Goal: Task Accomplishment & Management: Manage account settings

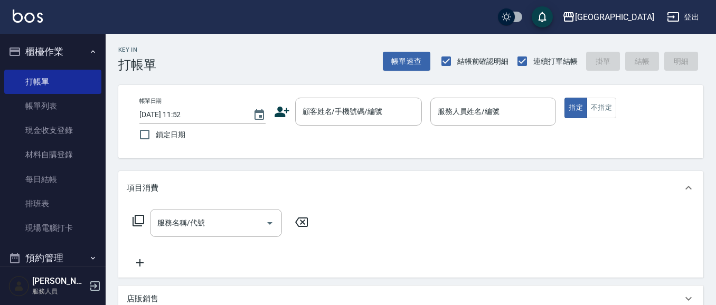
drag, startPoint x: 316, startPoint y: 224, endPoint x: 337, endPoint y: 191, distance: 39.4
click at [323, 221] on div "服務名稱/代號 服務名稱/代號" at bounding box center [410, 241] width 585 height 73
click at [49, 53] on button "櫃檯作業" at bounding box center [52, 51] width 97 height 27
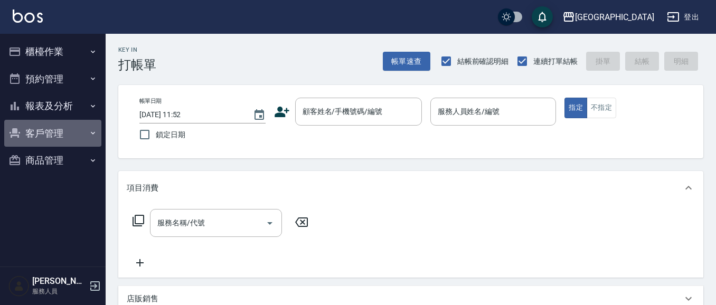
click at [50, 131] on button "客戶管理" at bounding box center [52, 133] width 97 height 27
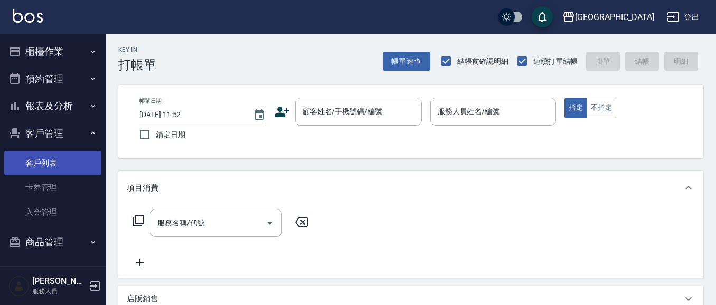
click at [59, 164] on link "客戶列表" at bounding box center [52, 163] width 97 height 24
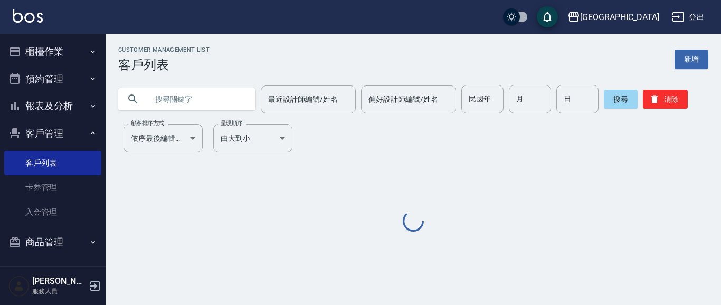
click at [168, 99] on input "text" at bounding box center [197, 99] width 99 height 29
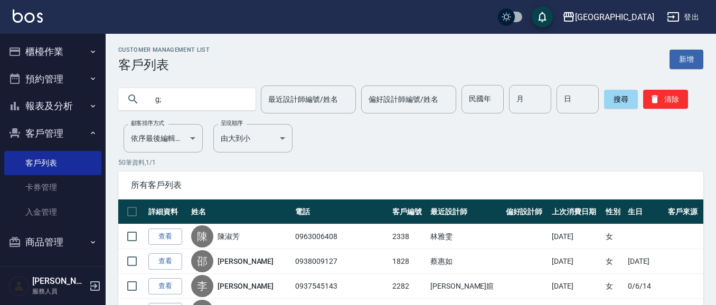
type input "g"
type input "[PERSON_NAME]"
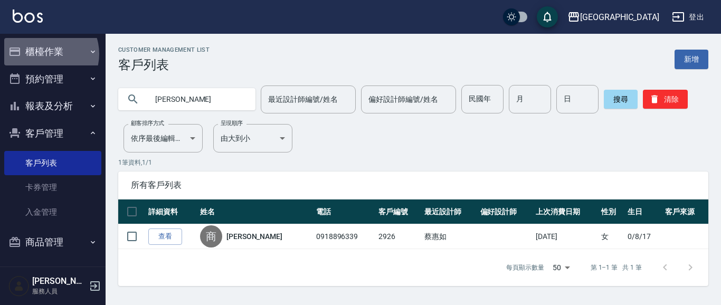
click at [45, 54] on button "櫃檯作業" at bounding box center [52, 51] width 97 height 27
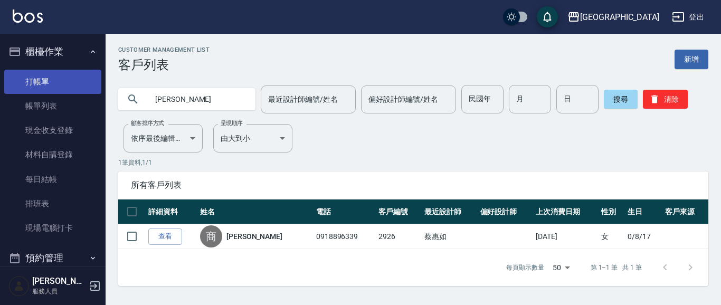
click at [43, 79] on link "打帳單" at bounding box center [52, 82] width 97 height 24
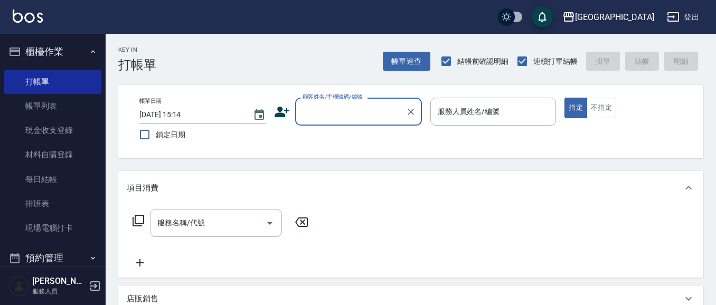
click at [341, 114] on input "顧客姓名/手機號碼/編號" at bounding box center [350, 111] width 101 height 18
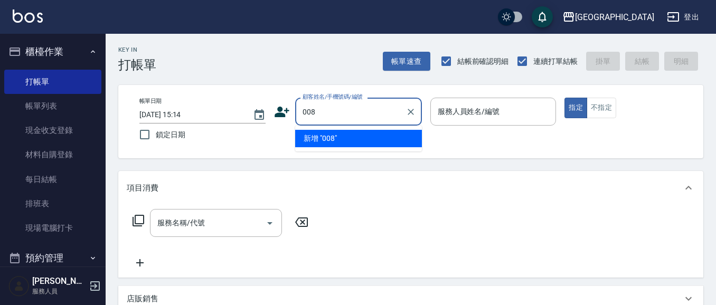
type input "008"
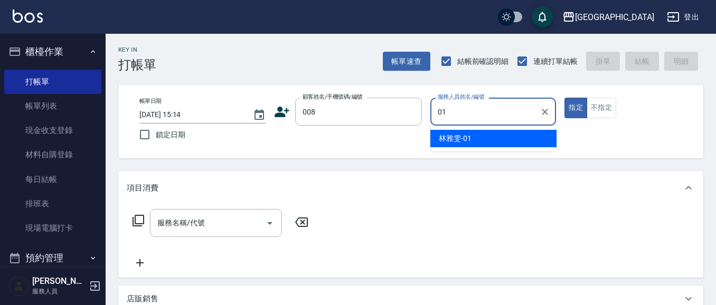
type input "[PERSON_NAME]-01"
type button "true"
type input "22"
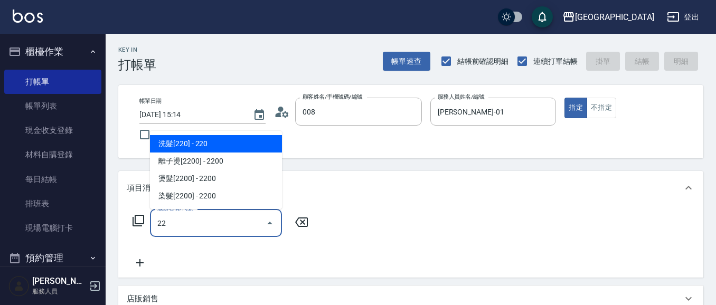
type input "[PERSON_NAME]/008_[PERSON_NAME]/008"
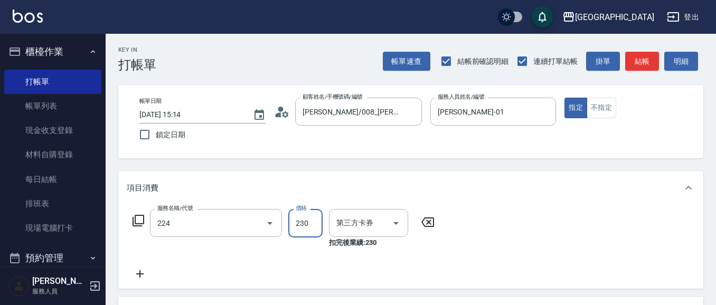
type input "洗髮(卡)230(224)"
type input "舊有卡券"
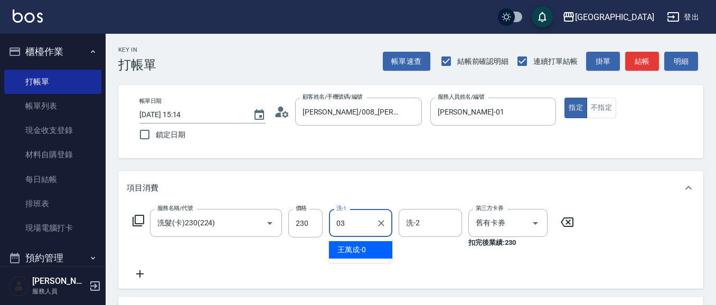
type input "[PERSON_NAME]媗-03"
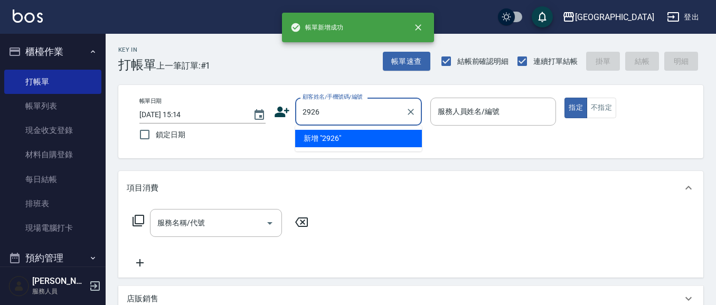
type input "2926"
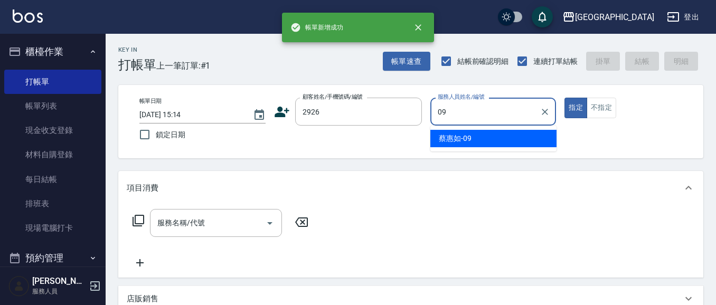
type input "09"
type input "201"
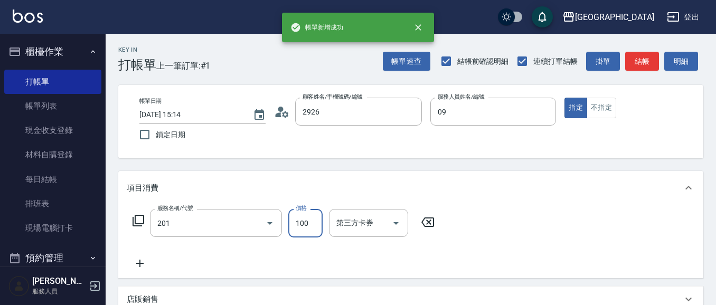
type input "[PERSON_NAME]/0918896339/2926"
type input "[PERSON_NAME]-09"
type input "洗髮[100](201)"
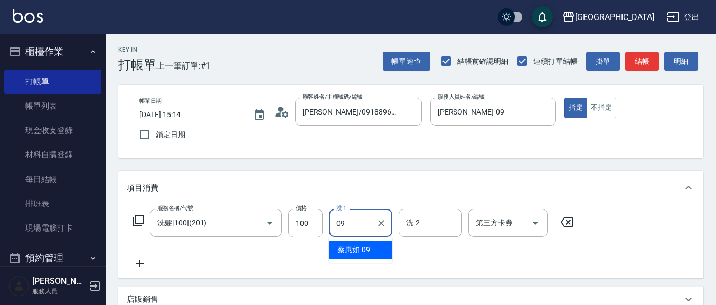
type input "[PERSON_NAME]-09"
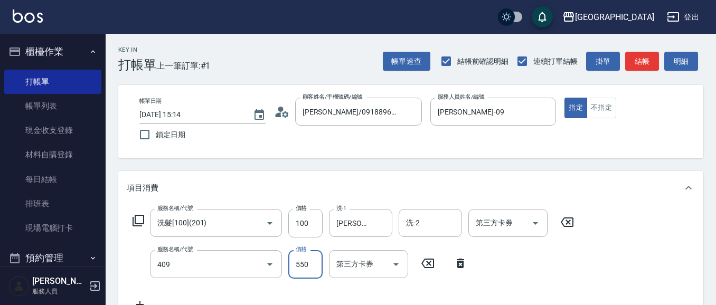
type input "剪髮(550)(409)"
type input "580"
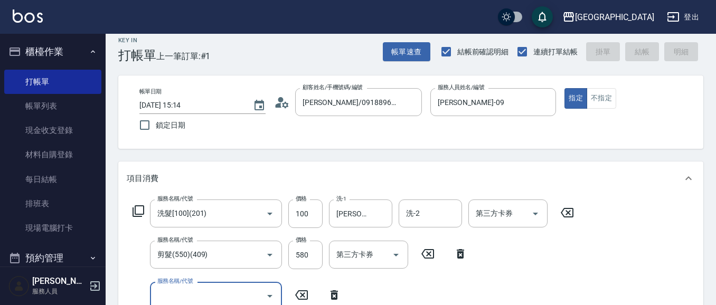
type input "[DATE] 15:15"
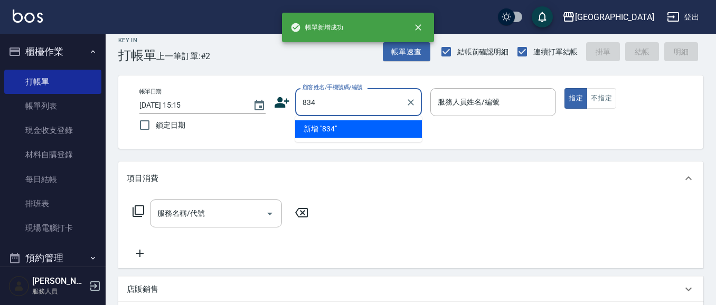
type input "834"
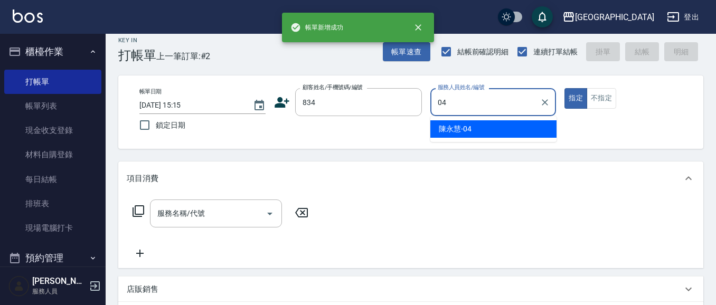
type input "[PERSON_NAME]-04"
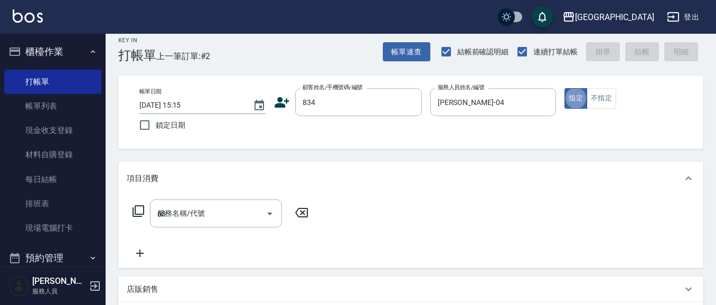
type input "638"
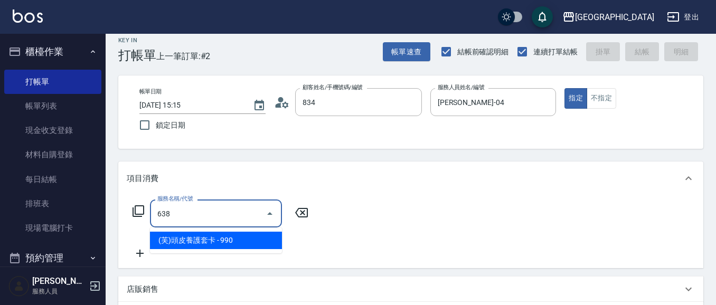
type input "[PERSON_NAME]/0933978963/834"
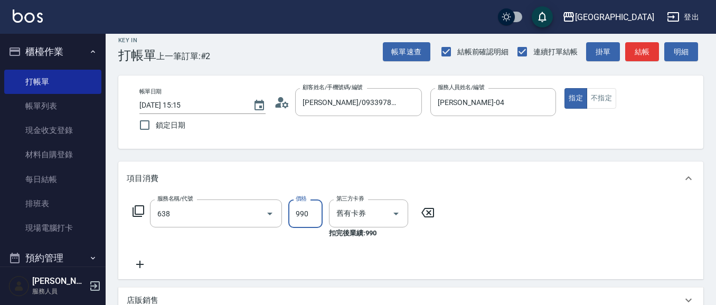
type input "(芙)頭皮養護套卡(638)"
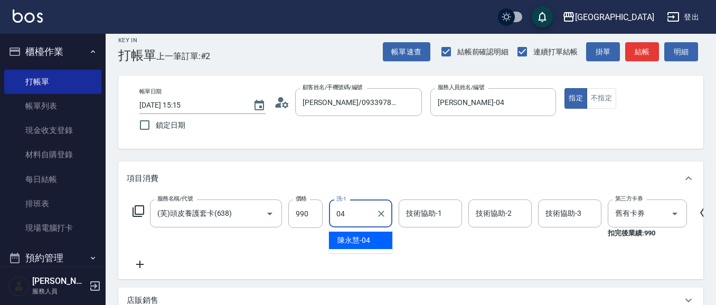
type input "[PERSON_NAME]-04"
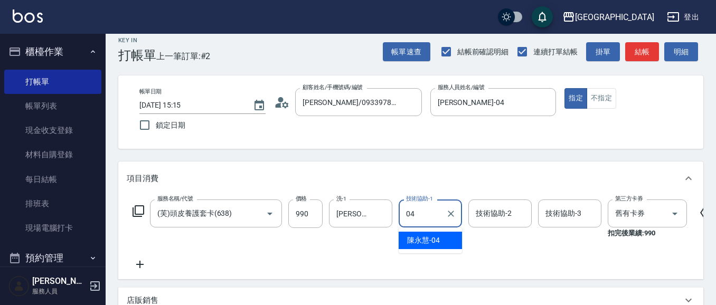
type input "[PERSON_NAME]-04"
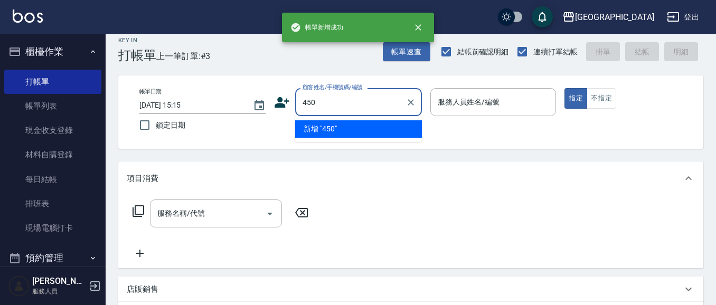
type input "450"
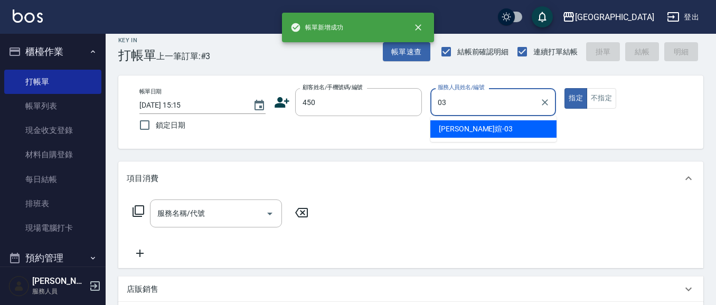
type input "[PERSON_NAME]媗-03"
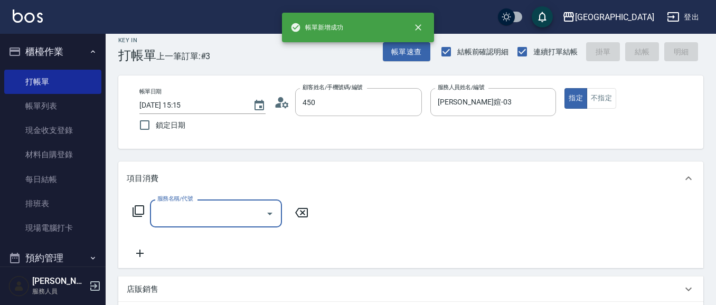
type input "[PERSON_NAME]/0937915151/450"
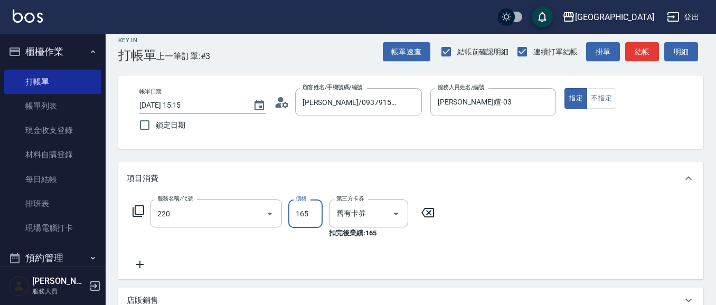
type input "洗髮卡券(165)(220)"
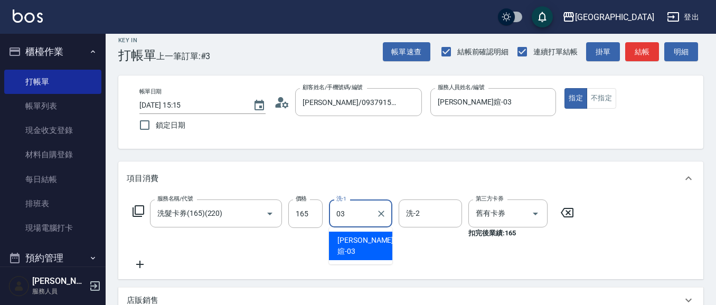
type input "[PERSON_NAME]媗-03"
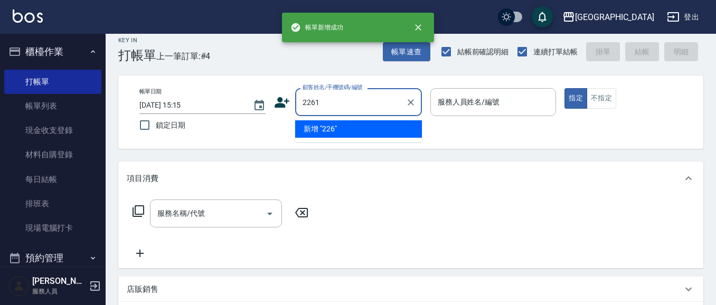
type input "2261"
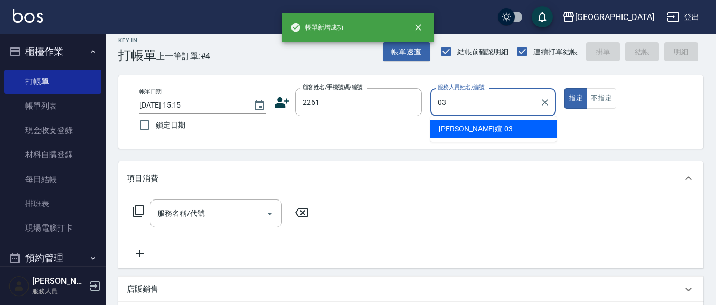
type input "[PERSON_NAME]媗-03"
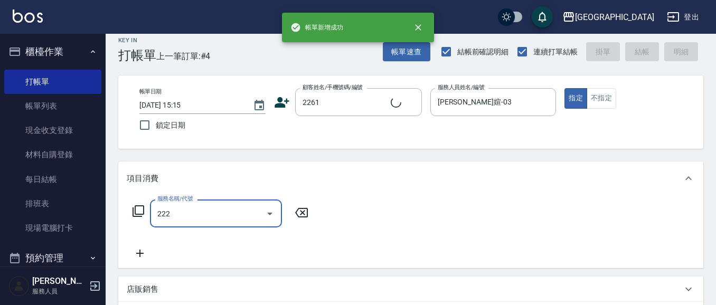
type input "222"
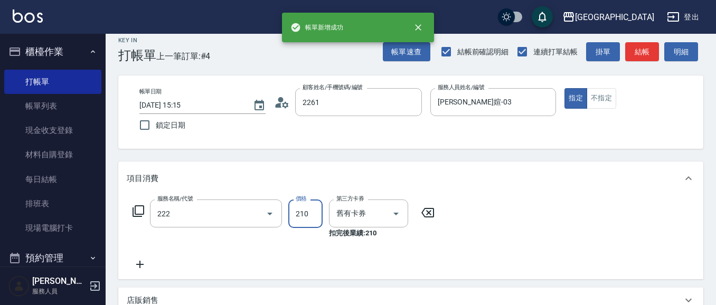
type input "[PERSON_NAME]/0933226445/2261"
type input "洗髮卡券[210](222)"
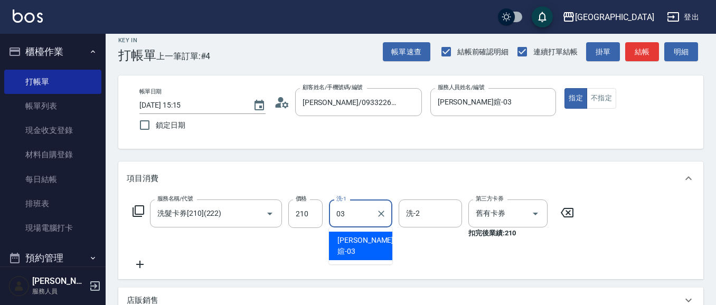
type input "[PERSON_NAME]媗-03"
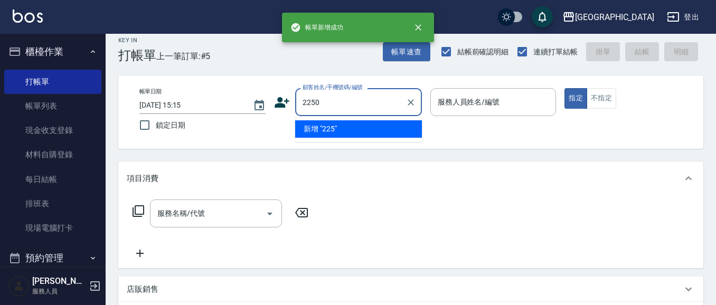
type input "2250"
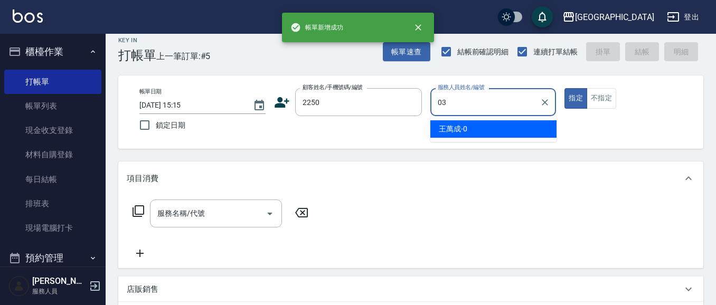
type input "[PERSON_NAME]媗-03"
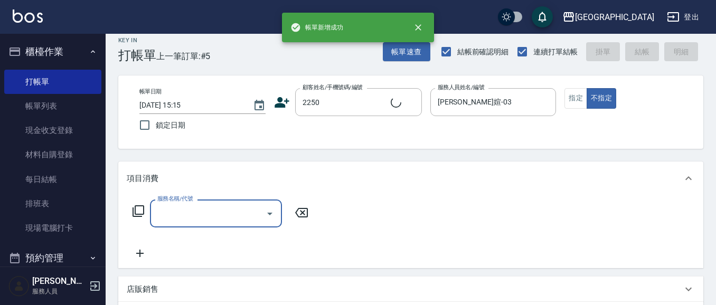
type input "2"
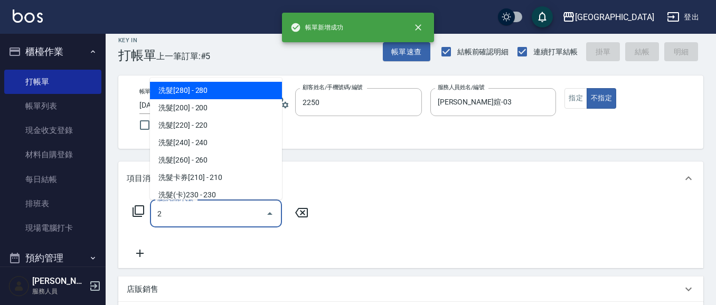
type input "[PERSON_NAME]媗/0911843052/2250"
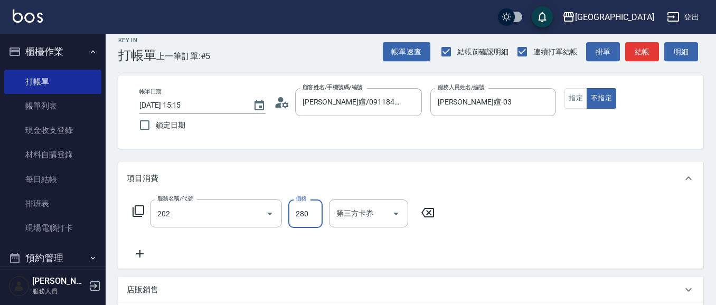
type input "洗髮[280](202)"
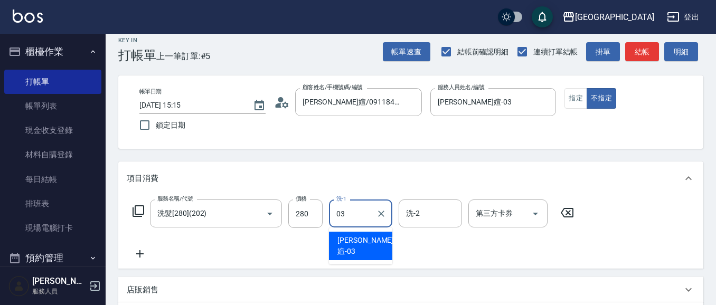
type input "[PERSON_NAME]媗-03"
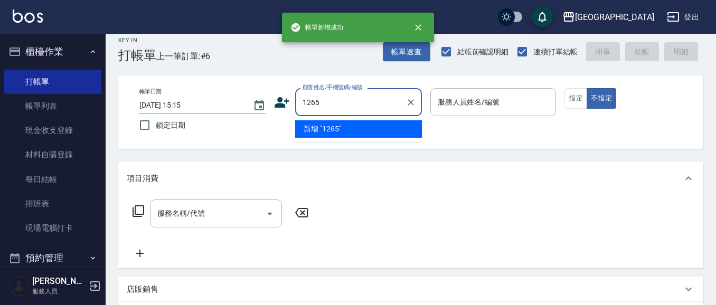
type input "1265"
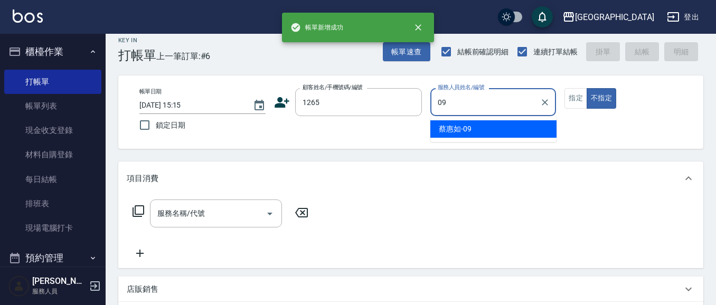
type input "[PERSON_NAME]-09"
type button "false"
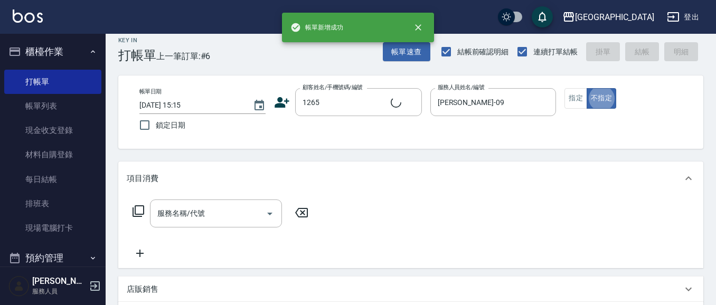
type input "[PERSON_NAME]/0989769207/1265"
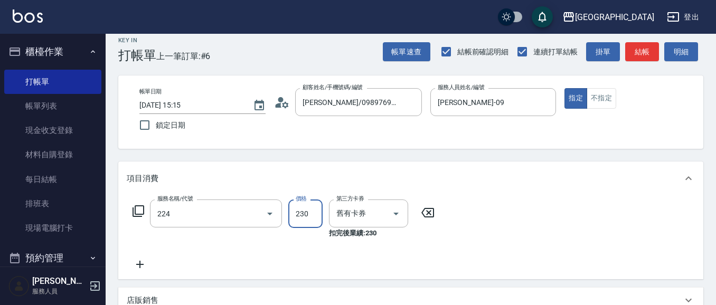
type input "洗髮(卡)230(224)"
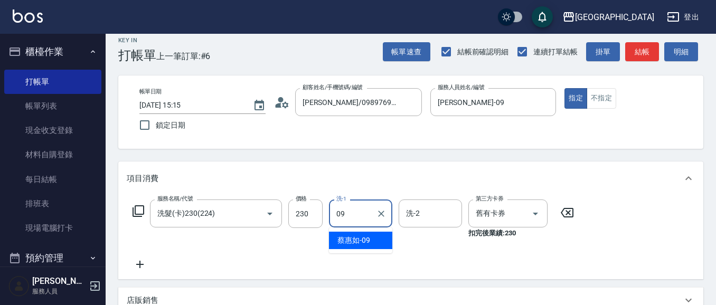
type input "[PERSON_NAME]-09"
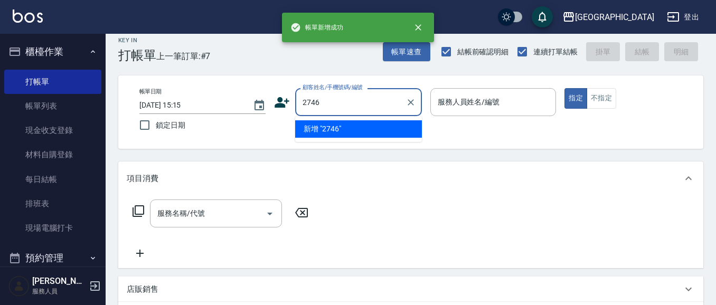
type input "2746"
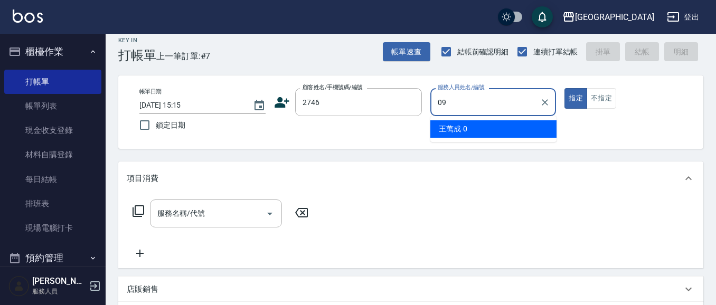
type input "09+"
type input "[PERSON_NAME]/0928158205/2746"
type input "[PERSON_NAME]-09"
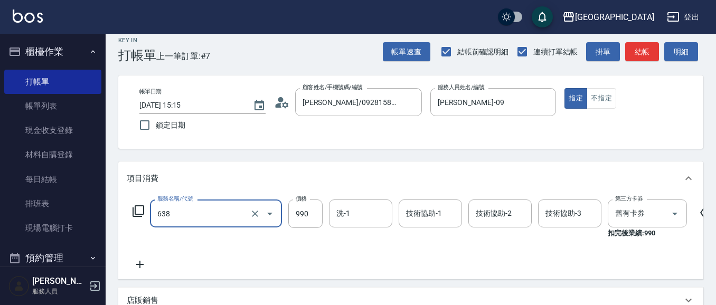
type input "(芙)頭皮養護套卡(638)"
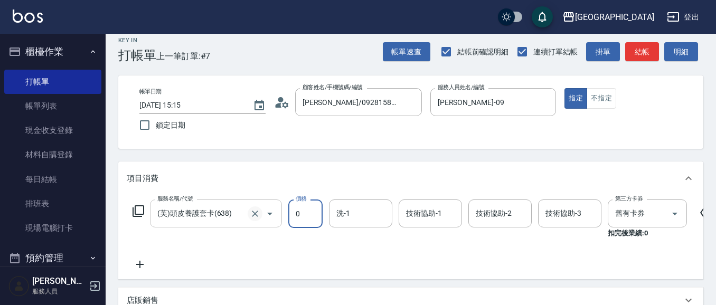
click at [258, 216] on icon "Clear" at bounding box center [255, 213] width 11 height 11
type input "0"
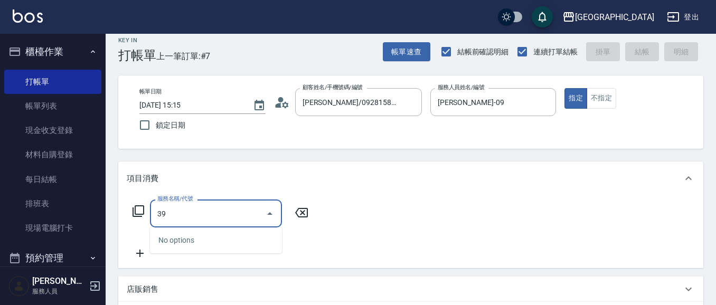
type input "3"
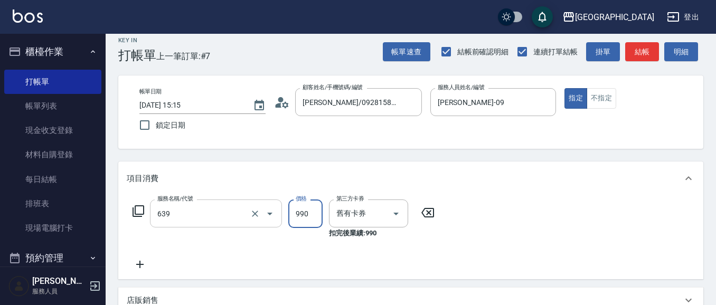
type input "(芙)蘆薈髮膜套卡(自材)(639)"
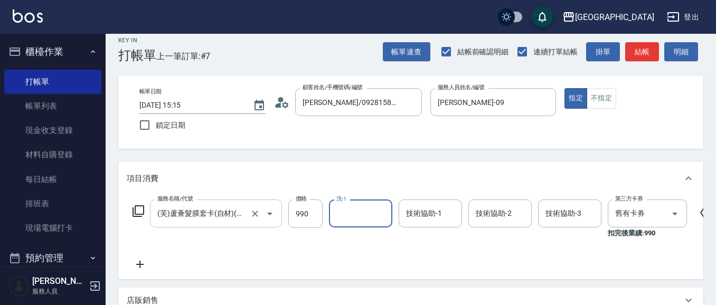
type input "0"
type input "[PERSON_NAME]-15"
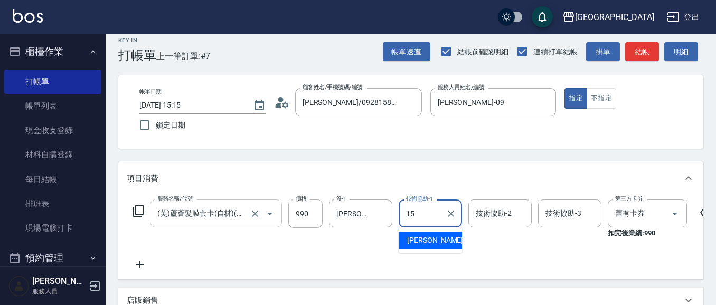
type input "[PERSON_NAME]-15"
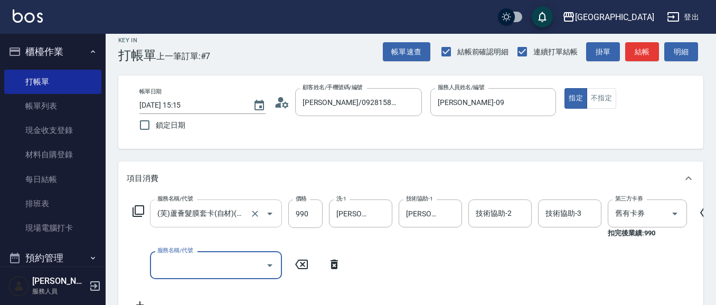
scroll to position [0, 0]
type input "滾珠洗髪699(214)"
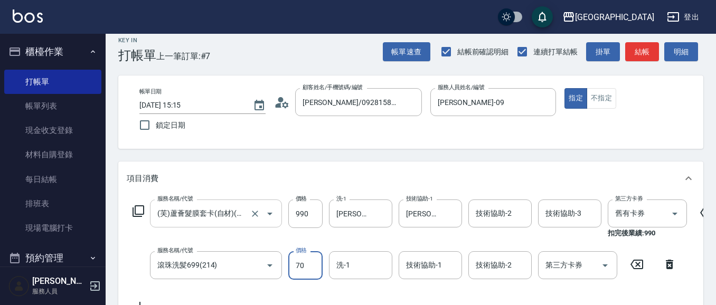
type input "700"
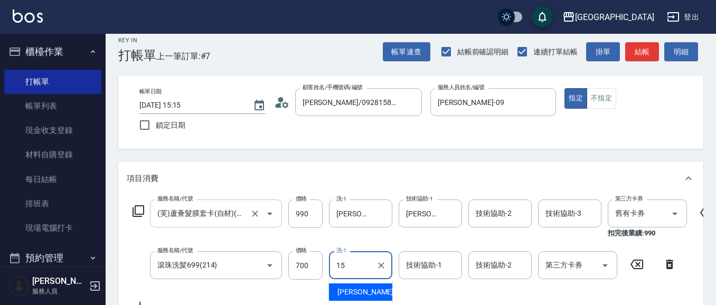
type input "[PERSON_NAME]-15"
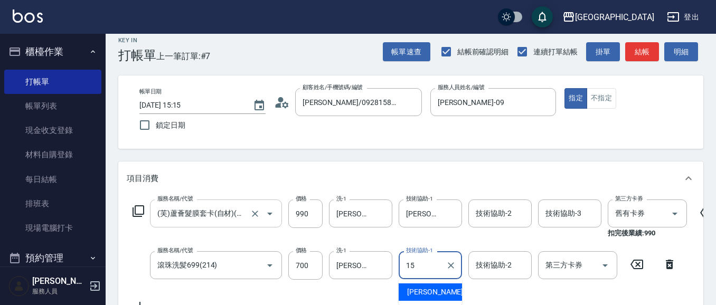
type input "[PERSON_NAME]-15"
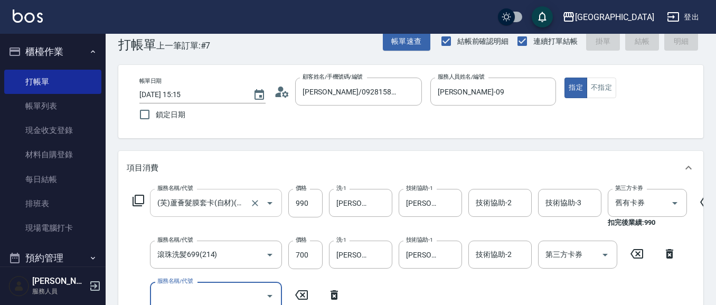
type input "[DATE] 15:16"
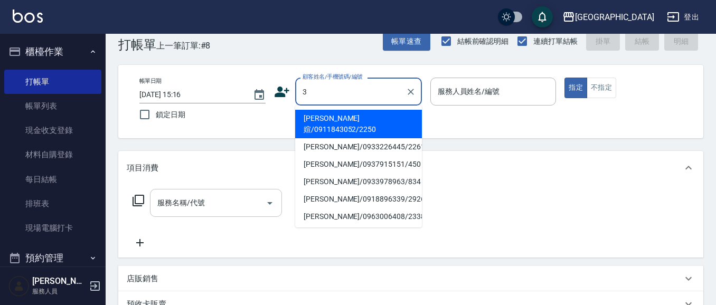
type input "[PERSON_NAME]媗/0911843052/2250"
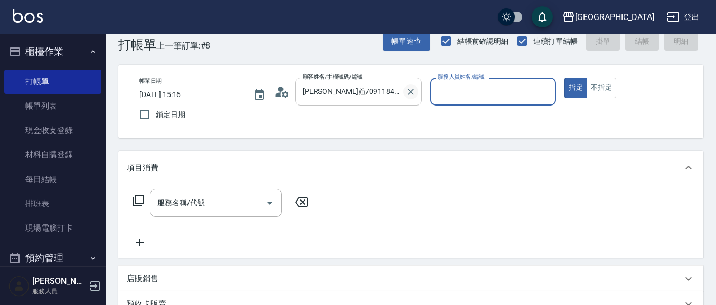
click at [409, 92] on icon "Clear" at bounding box center [410, 92] width 11 height 11
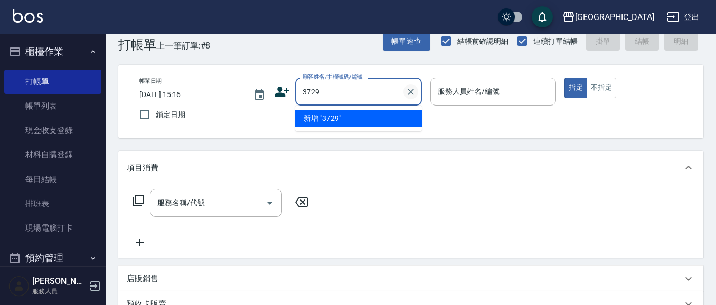
type input "3729"
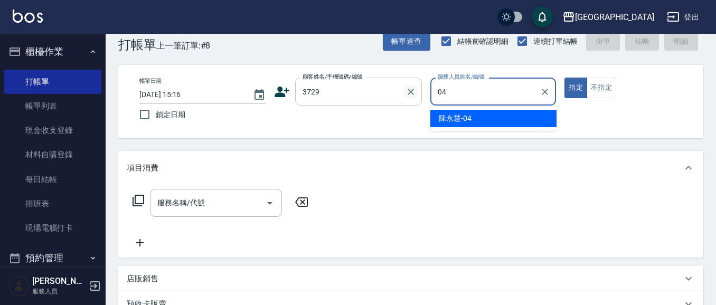
type input "04"
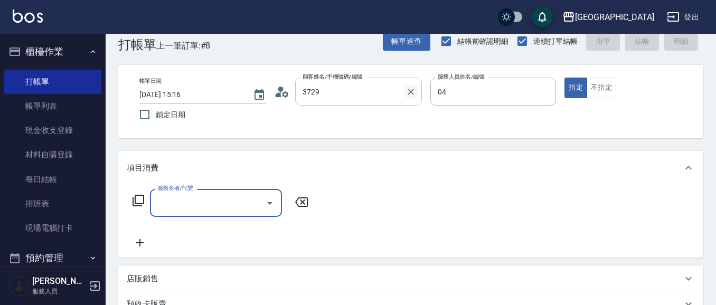
type input "[PERSON_NAME]/0916102525/3729"
type input "[PERSON_NAME]-04"
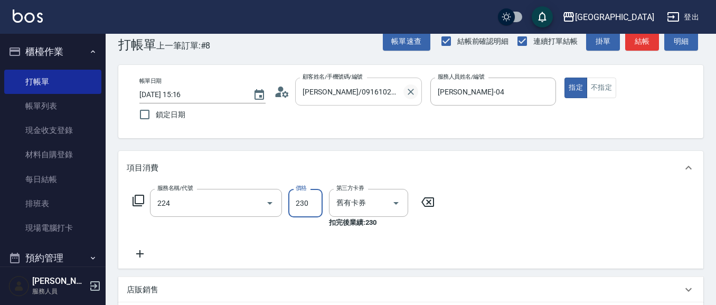
type input "洗髮(卡)230(224)"
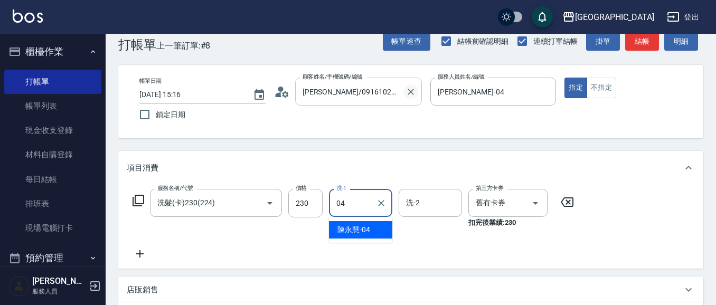
type input "[PERSON_NAME]-04"
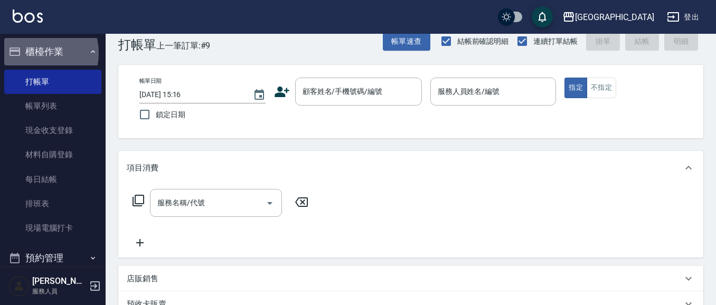
click at [33, 53] on button "櫃檯作業" at bounding box center [52, 51] width 97 height 27
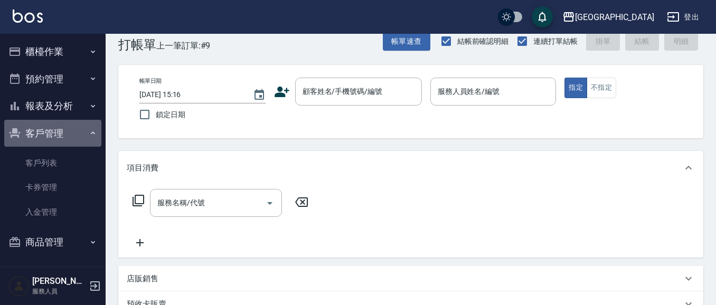
click at [54, 134] on button "客戶管理" at bounding box center [52, 133] width 97 height 27
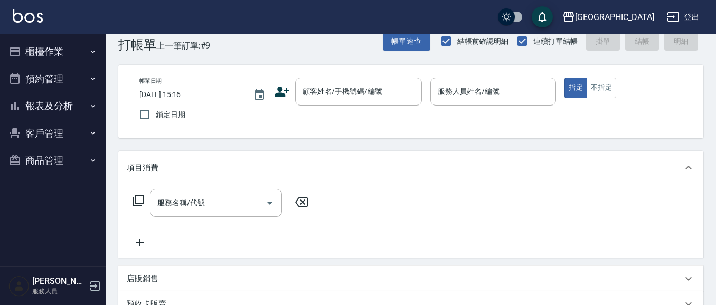
click at [52, 131] on button "客戶管理" at bounding box center [52, 133] width 97 height 27
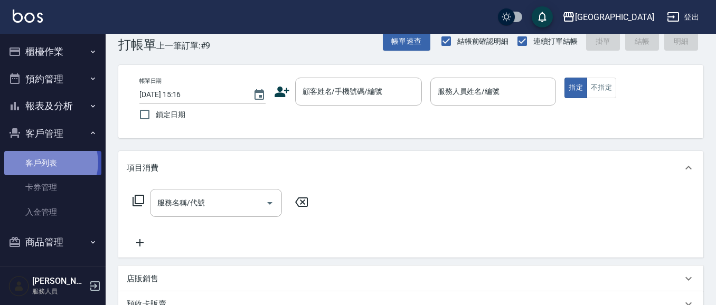
click at [50, 162] on link "客戶列表" at bounding box center [52, 163] width 97 height 24
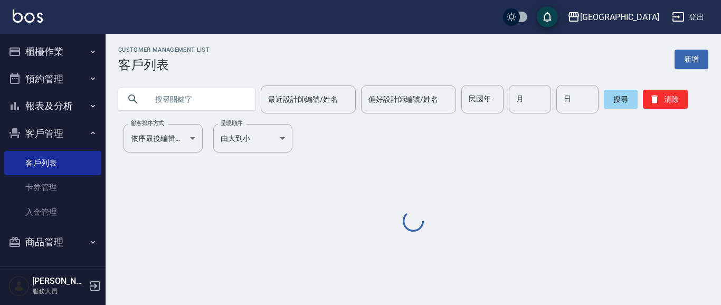
click at [185, 101] on input "text" at bounding box center [197, 99] width 99 height 29
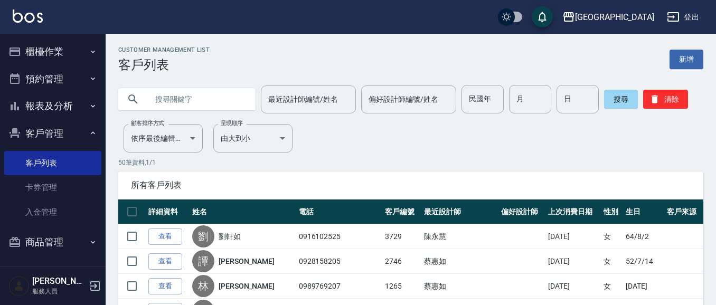
click at [189, 103] on input "text" at bounding box center [197, 99] width 99 height 29
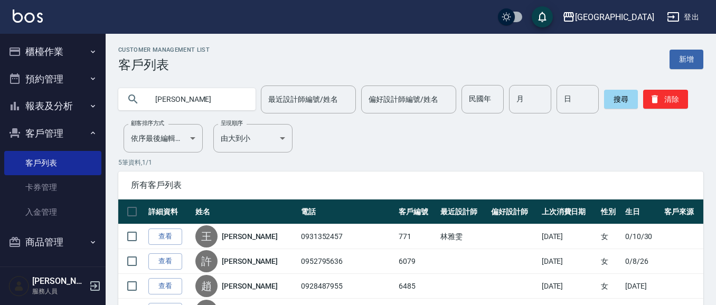
click at [214, 100] on input "[PERSON_NAME]" at bounding box center [197, 99] width 99 height 29
type input "麗"
click at [202, 92] on input "[PERSON_NAME]" at bounding box center [197, 99] width 99 height 29
type input "高京"
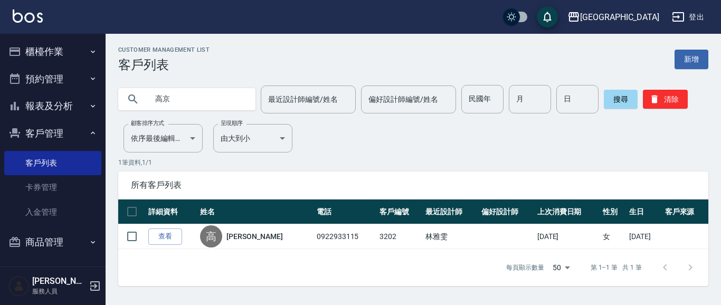
click at [164, 236] on link "查看" at bounding box center [165, 237] width 34 height 16
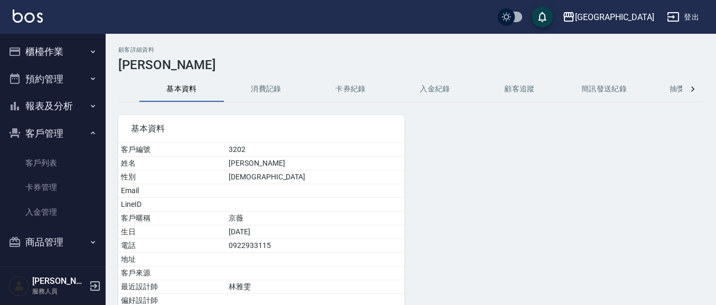
click at [271, 90] on button "消費記錄" at bounding box center [266, 89] width 84 height 25
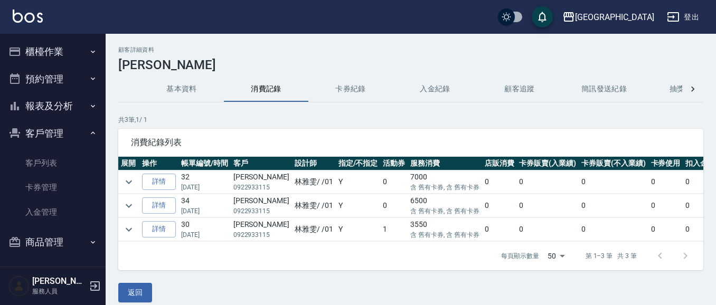
click at [48, 135] on button "客戶管理" at bounding box center [52, 133] width 97 height 27
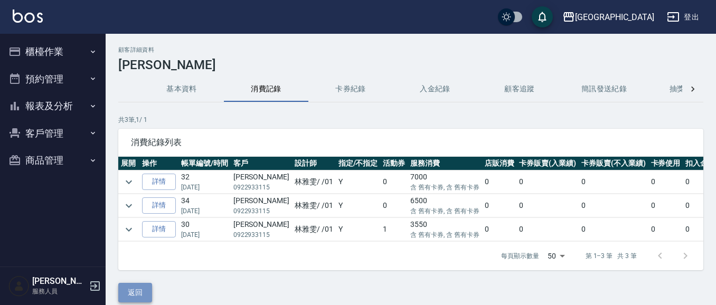
click at [135, 300] on button "返回" at bounding box center [135, 293] width 34 height 20
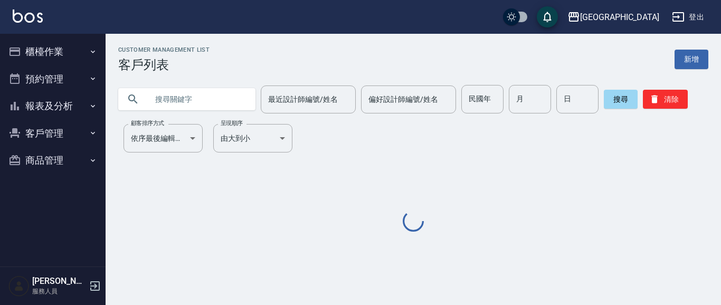
click at [171, 103] on input "text" at bounding box center [197, 99] width 99 height 29
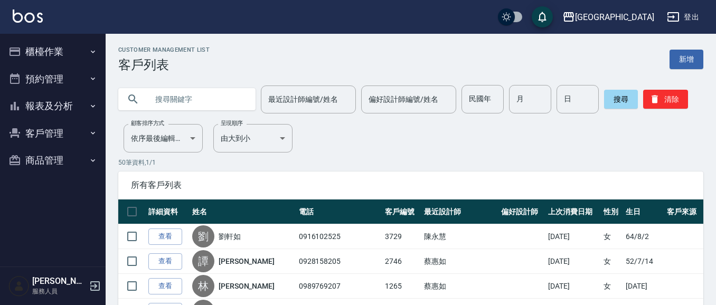
click at [193, 99] on input "text" at bounding box center [197, 99] width 99 height 29
type input "李"
type input "771"
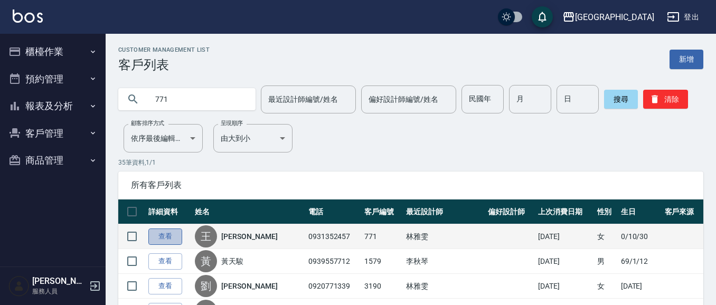
click at [157, 239] on link "查看" at bounding box center [165, 237] width 34 height 16
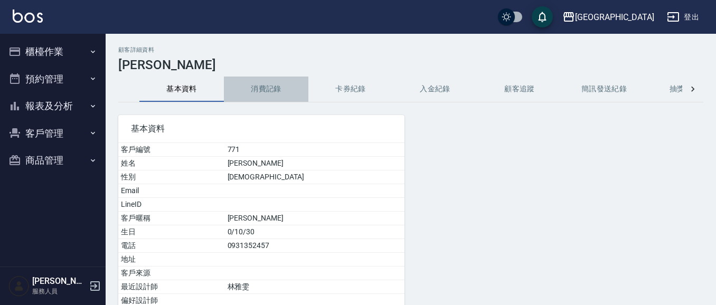
click at [257, 91] on button "消費記錄" at bounding box center [266, 89] width 84 height 25
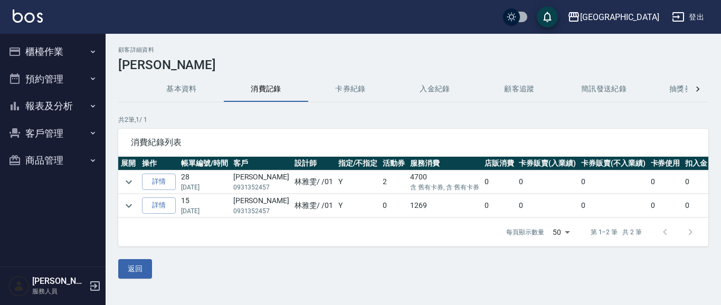
click at [36, 47] on button "櫃檯作業" at bounding box center [52, 51] width 97 height 27
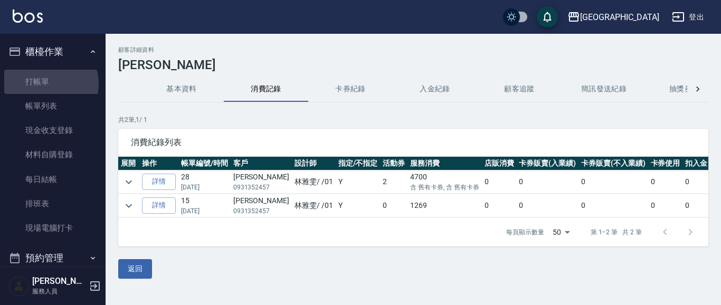
drag, startPoint x: 50, startPoint y: 83, endPoint x: 142, endPoint y: 73, distance: 92.4
click at [50, 83] on link "打帳單" at bounding box center [52, 82] width 97 height 24
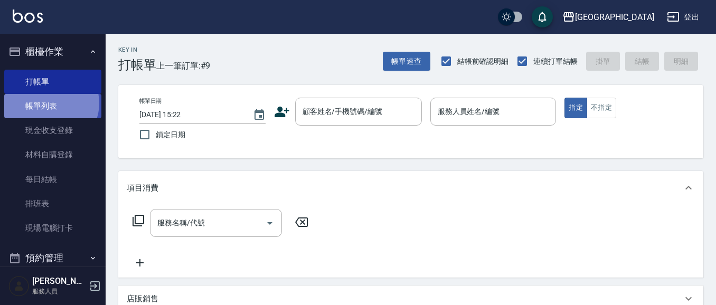
click at [50, 103] on link "帳單列表" at bounding box center [52, 106] width 97 height 24
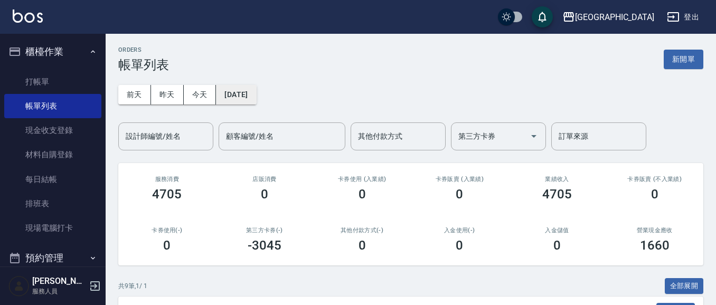
click at [245, 99] on button "[DATE]" at bounding box center [236, 95] width 40 height 20
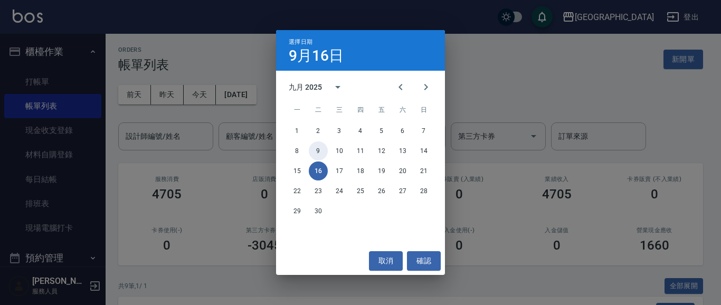
drag, startPoint x: 317, startPoint y: 152, endPoint x: 334, endPoint y: 216, distance: 65.9
click at [317, 151] on button "9" at bounding box center [318, 150] width 19 height 19
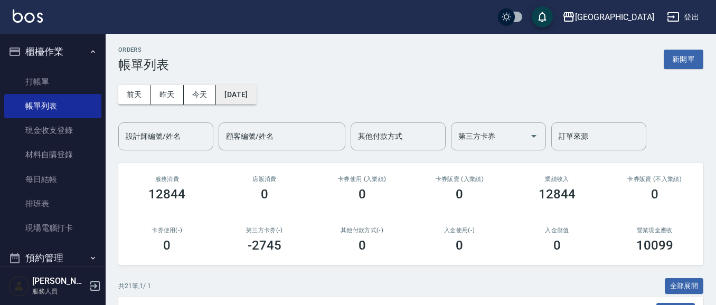
click at [253, 100] on button "[DATE]" at bounding box center [236, 95] width 40 height 20
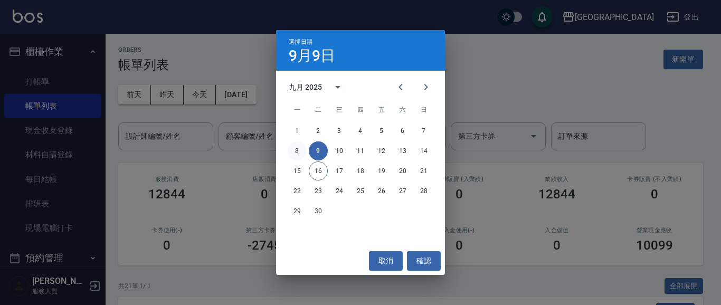
click at [297, 150] on button "8" at bounding box center [297, 150] width 19 height 19
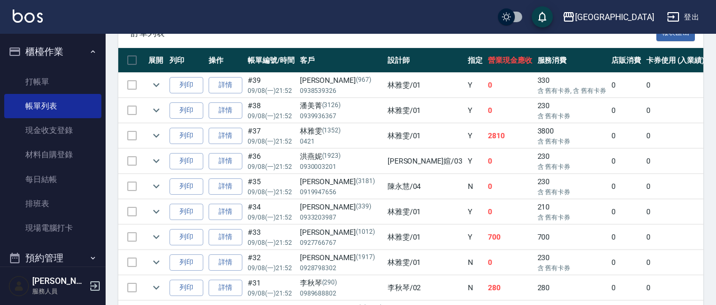
scroll to position [274, 0]
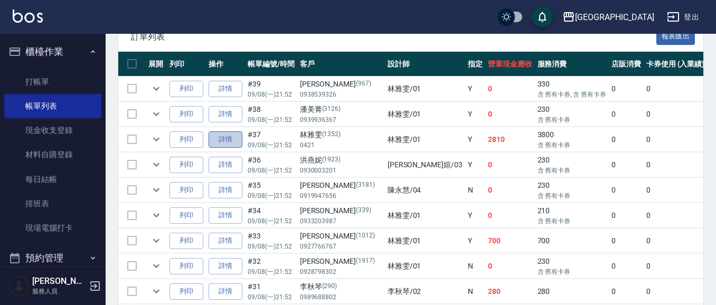
click at [220, 143] on link "詳情" at bounding box center [225, 139] width 34 height 16
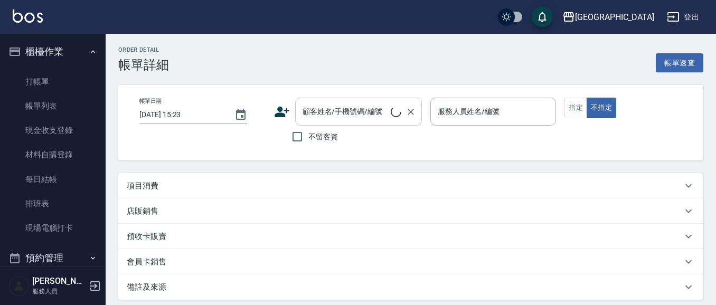
type input "[DATE] 21:52"
type input "[PERSON_NAME]-01"
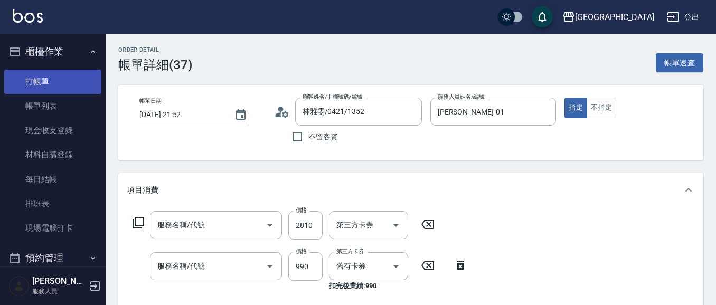
type input "林雅雯/0421/1352"
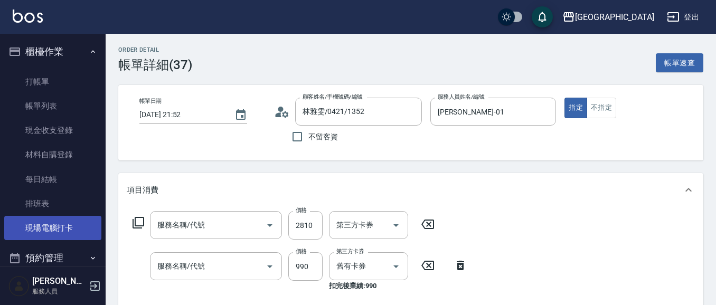
type input "燙髮[2800](318)"
type input "(芙)蘆薈髮膜套卡(自材)(639)"
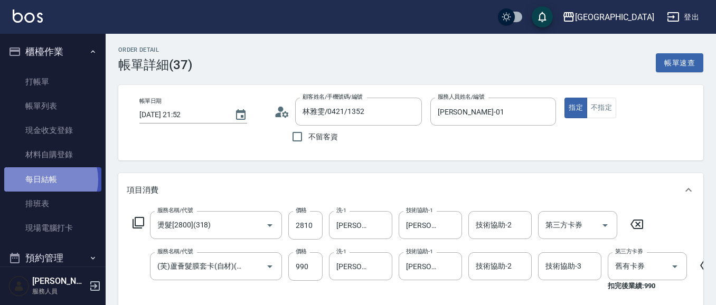
click at [47, 179] on link "每日結帳" at bounding box center [52, 179] width 97 height 24
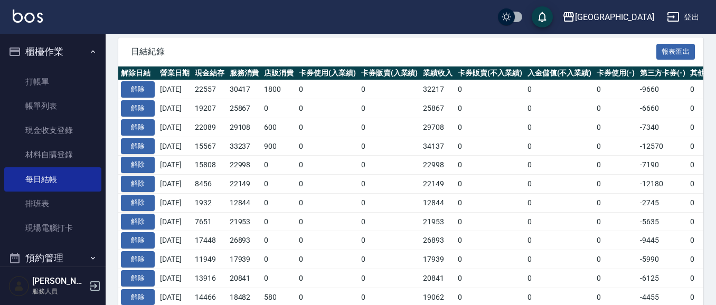
scroll to position [229, 0]
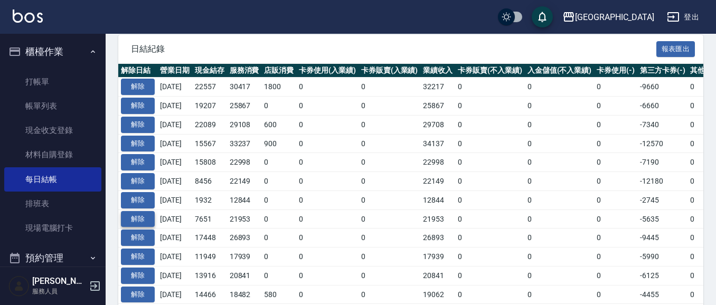
click at [146, 219] on button "解除" at bounding box center [138, 219] width 34 height 16
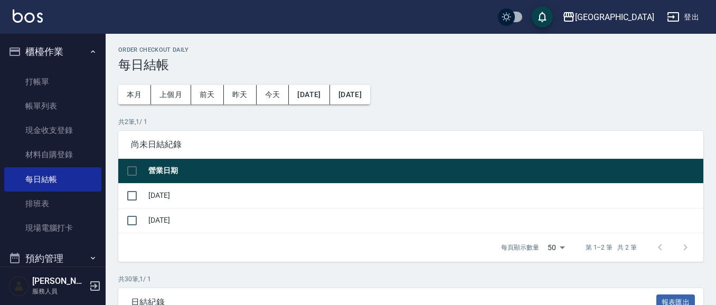
scroll to position [229, 0]
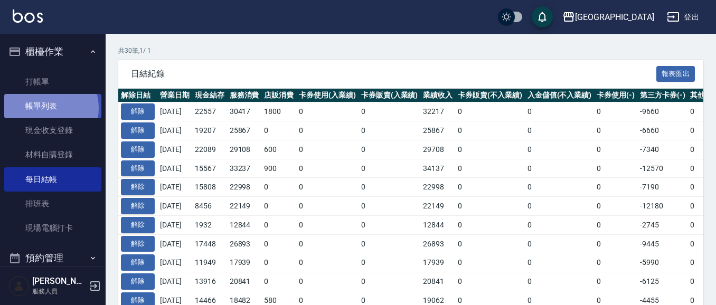
click at [44, 108] on link "帳單列表" at bounding box center [52, 106] width 97 height 24
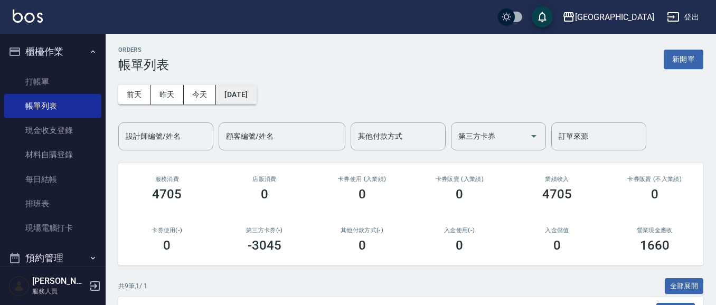
click at [256, 97] on button "[DATE]" at bounding box center [236, 95] width 40 height 20
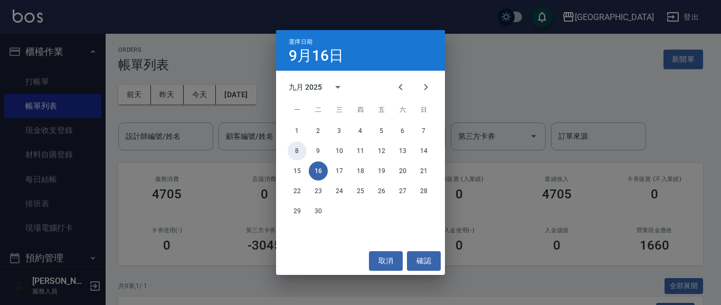
click at [298, 154] on button "8" at bounding box center [297, 150] width 19 height 19
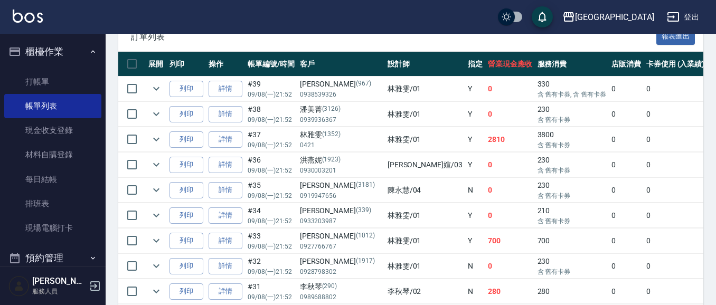
scroll to position [274, 0]
click at [235, 141] on link "詳情" at bounding box center [225, 139] width 34 height 16
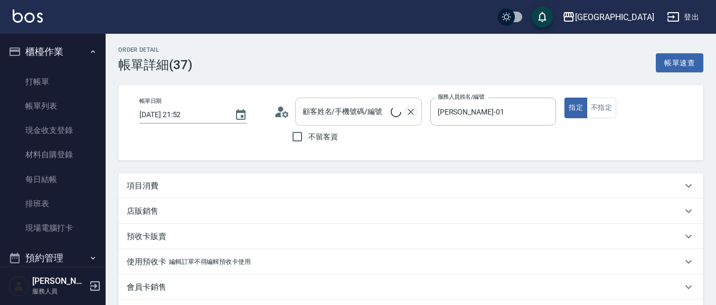
type input "[DATE] 21:52"
type input "[PERSON_NAME]-01"
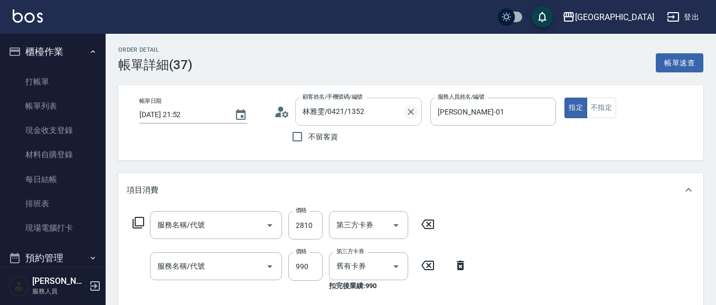
type input "林雅雯/0421/1352"
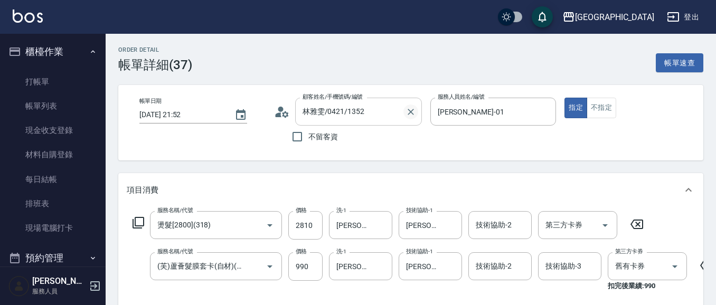
type input "燙髮[2800](318)"
type input "(芙)蘆薈髮膜套卡(自材)(639)"
click at [409, 115] on icon "Clear" at bounding box center [410, 112] width 11 height 11
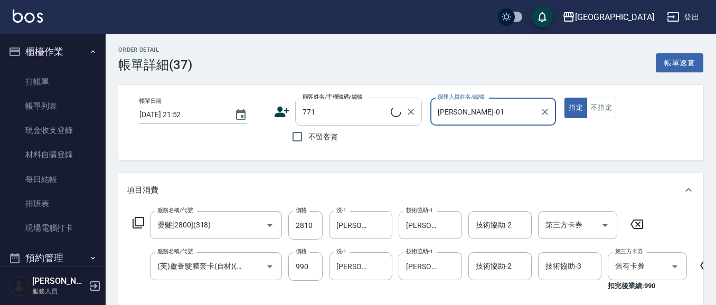
type input "王麗芳/0931352457/771"
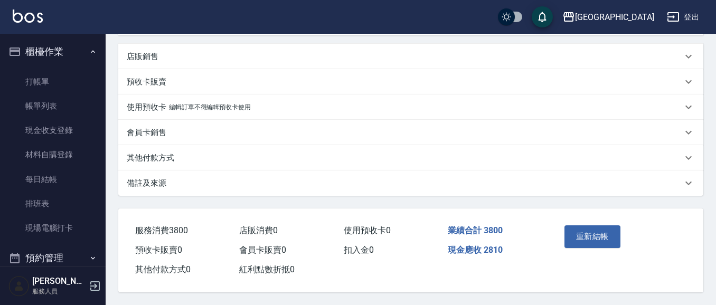
scroll to position [310, 0]
click at [603, 229] on button "重新結帳" at bounding box center [592, 236] width 56 height 22
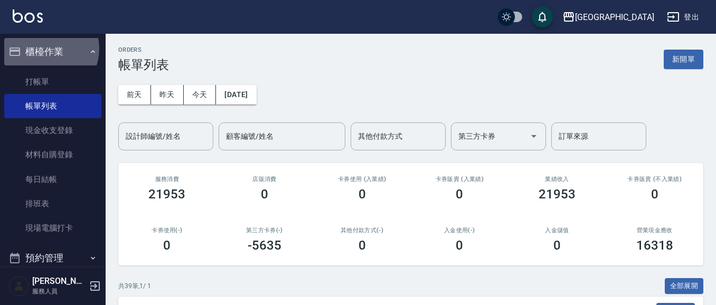
click at [44, 49] on button "櫃檯作業" at bounding box center [52, 51] width 97 height 27
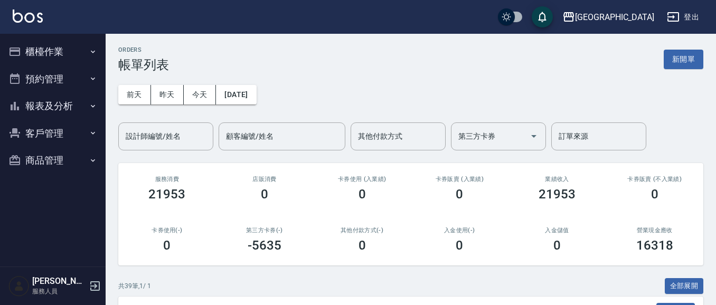
click at [66, 49] on button "櫃檯作業" at bounding box center [52, 51] width 97 height 27
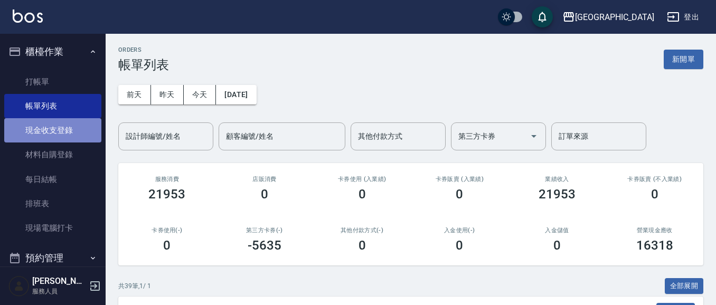
click at [53, 134] on link "現金收支登錄" at bounding box center [52, 130] width 97 height 24
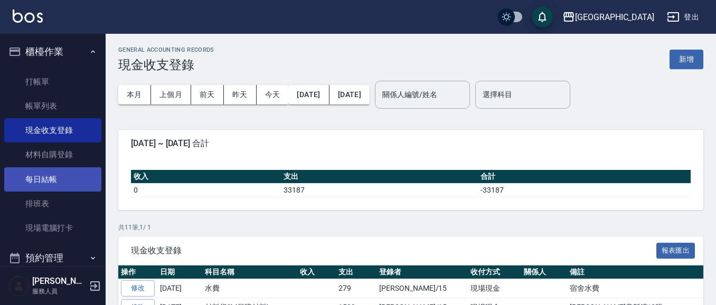
drag, startPoint x: 51, startPoint y: 178, endPoint x: 58, endPoint y: 185, distance: 9.3
click at [51, 178] on link "每日結帳" at bounding box center [52, 179] width 97 height 24
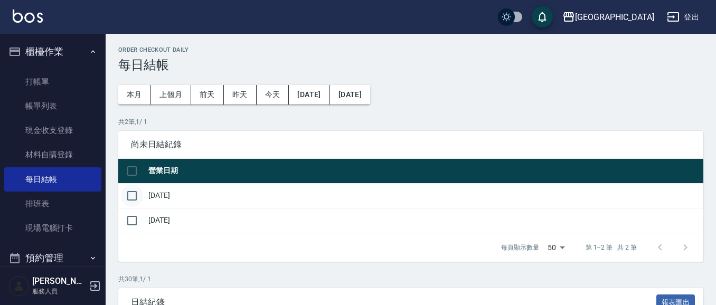
click at [137, 192] on input "checkbox" at bounding box center [132, 196] width 22 height 22
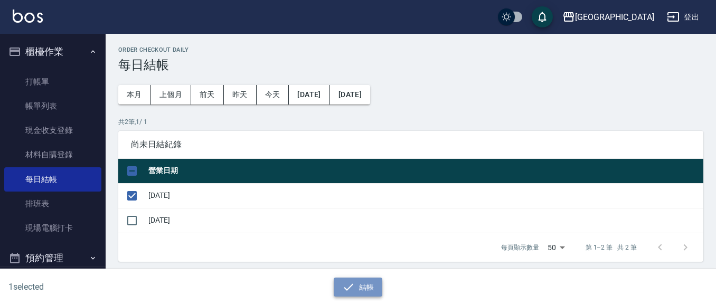
click at [364, 279] on button "結帳" at bounding box center [358, 288] width 49 height 20
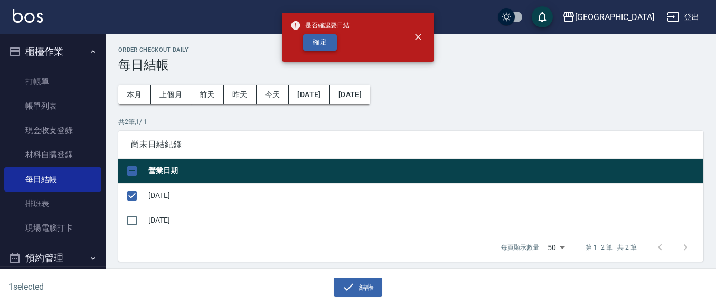
click at [314, 40] on button "確定" at bounding box center [320, 42] width 34 height 16
checkbox input "false"
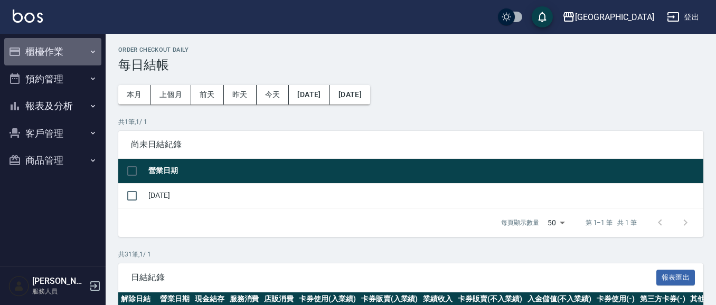
click at [55, 49] on button "櫃檯作業" at bounding box center [52, 51] width 97 height 27
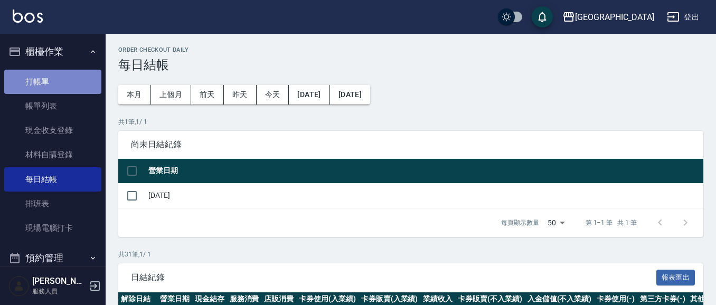
click at [53, 81] on link "打帳單" at bounding box center [52, 82] width 97 height 24
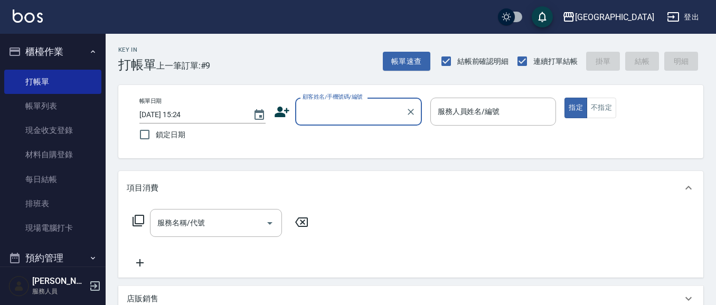
click at [368, 119] on input "顧客姓名/手機號碼/編號" at bounding box center [350, 111] width 101 height 18
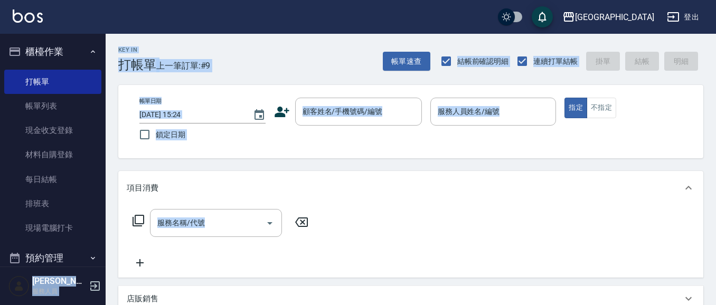
drag, startPoint x: 101, startPoint y: 238, endPoint x: 625, endPoint y: 301, distance: 527.9
click at [590, 305] on html "上越華城 登出 櫃檯作業 打帳單 帳單列表 現金收支登錄 材料自購登錄 每日結帳 排班表 現場電腦打卡 預約管理 預約管理 單日預約紀錄 單週預約紀錄 報表及…" at bounding box center [358, 263] width 716 height 527
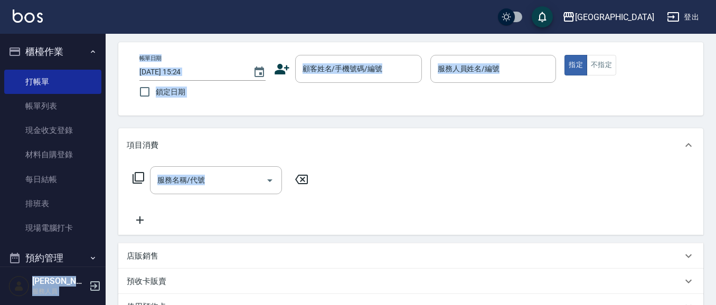
click at [37, 49] on button "櫃檯作業" at bounding box center [52, 51] width 97 height 27
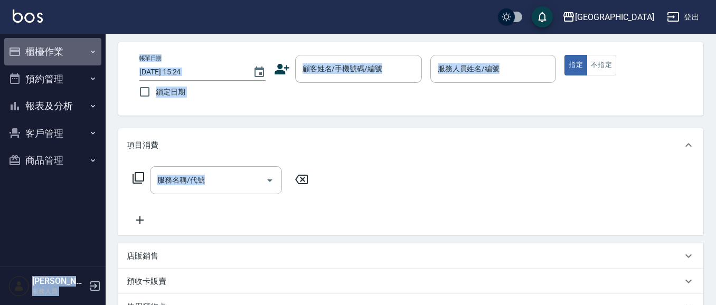
click at [46, 57] on button "櫃檯作業" at bounding box center [52, 51] width 97 height 27
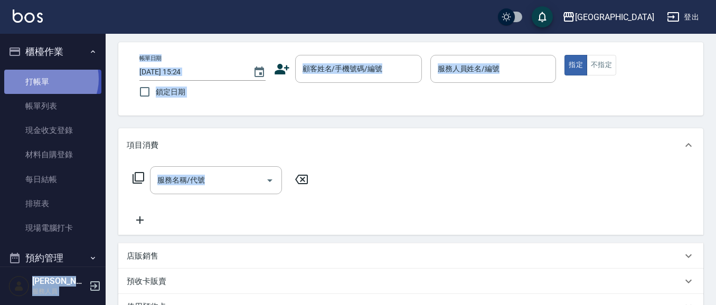
click at [45, 78] on link "打帳單" at bounding box center [52, 82] width 97 height 24
